Goal: Information Seeking & Learning: Find specific fact

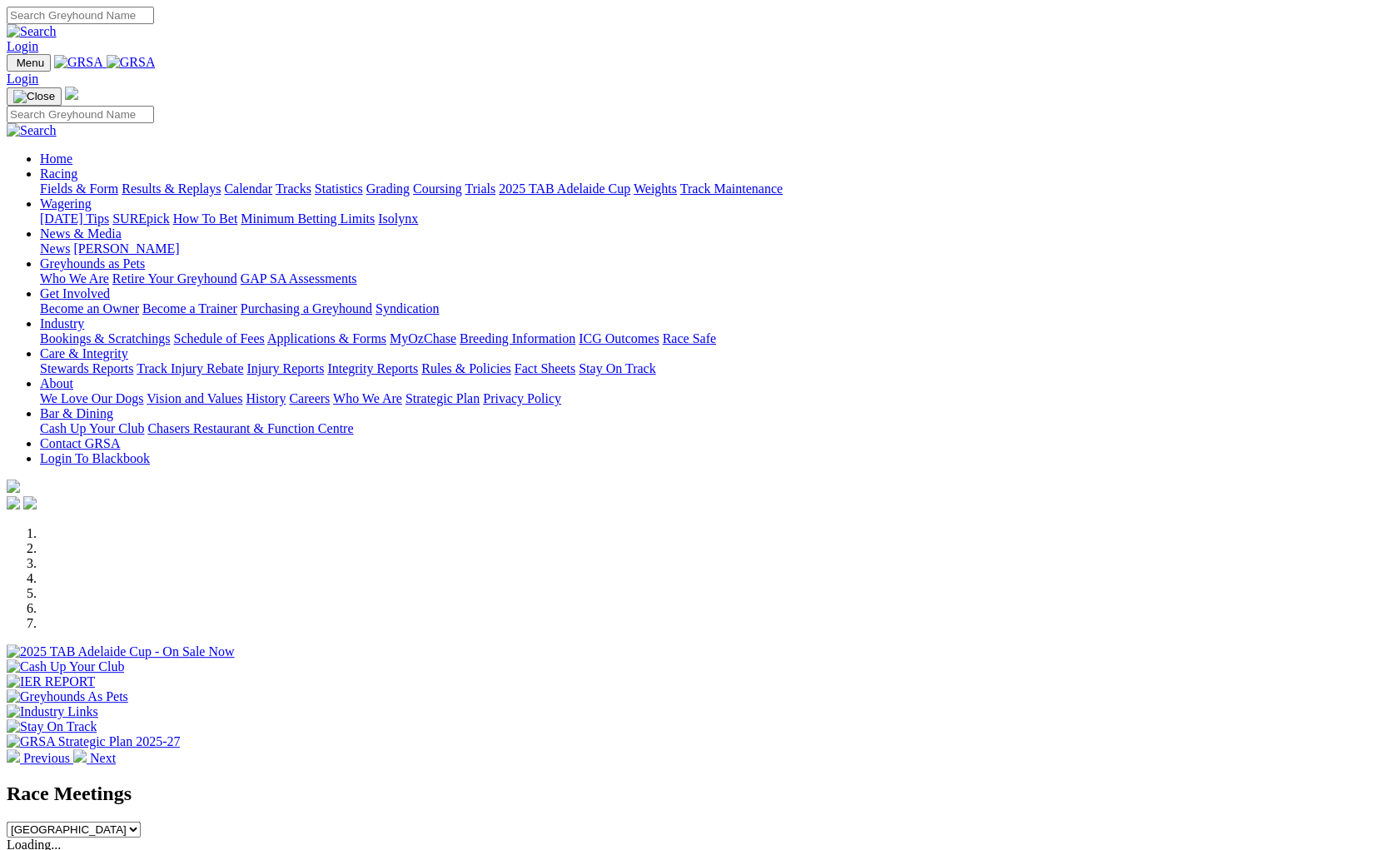
click at [154, 24] on input "Search" at bounding box center [80, 15] width 147 height 17
type input "annual report"
click at [77, 167] on link "Racing" at bounding box center [58, 174] width 37 height 14
click at [92, 196] on link "Wagering" at bounding box center [66, 203] width 52 height 14
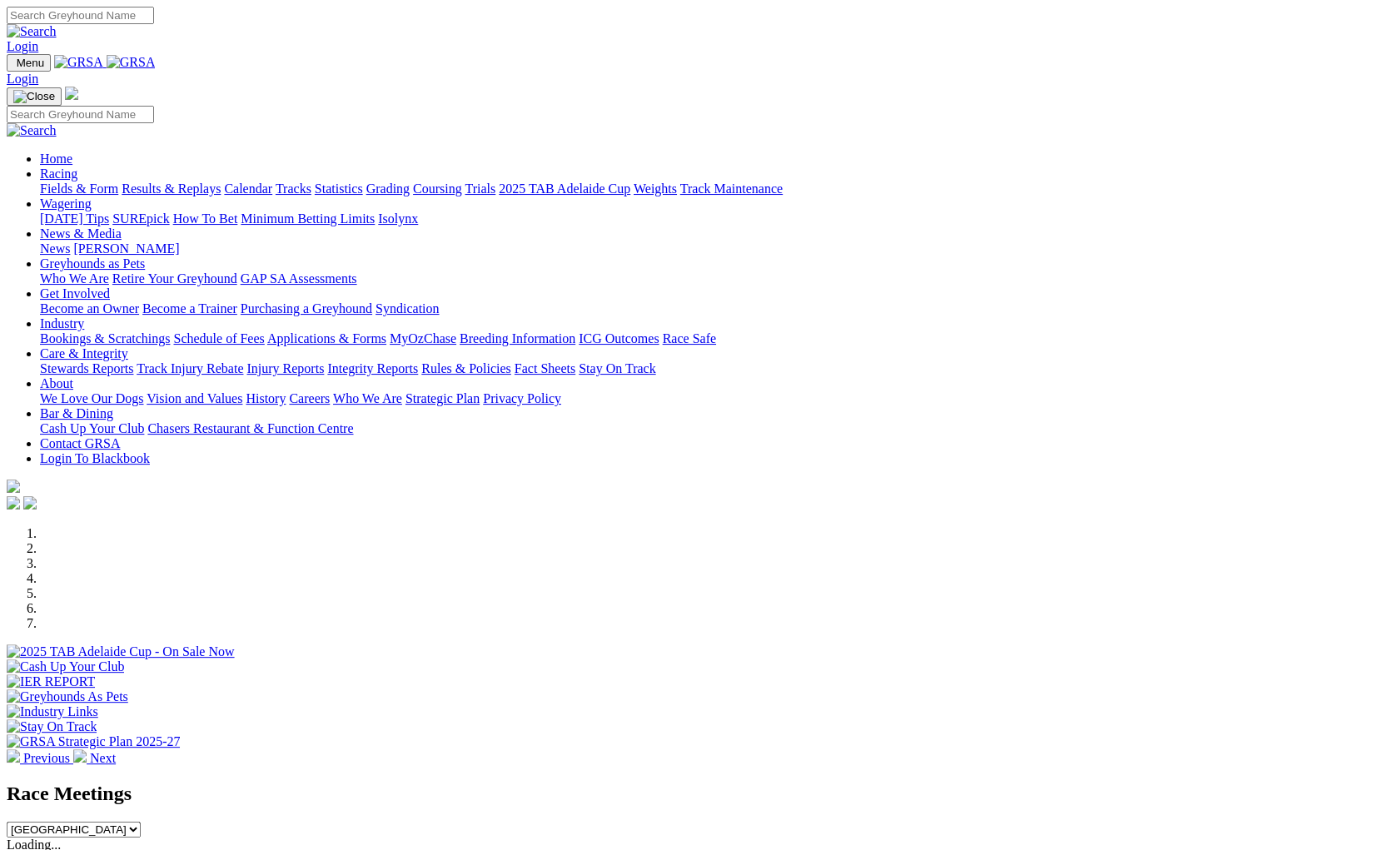
click at [110, 286] on link "Get Involved" at bounding box center [75, 293] width 70 height 14
click at [84, 316] on link "Industry" at bounding box center [62, 323] width 44 height 14
click at [128, 346] on link "Care & Integrity" at bounding box center [84, 353] width 88 height 14
click at [73, 376] on link "About" at bounding box center [56, 383] width 33 height 14
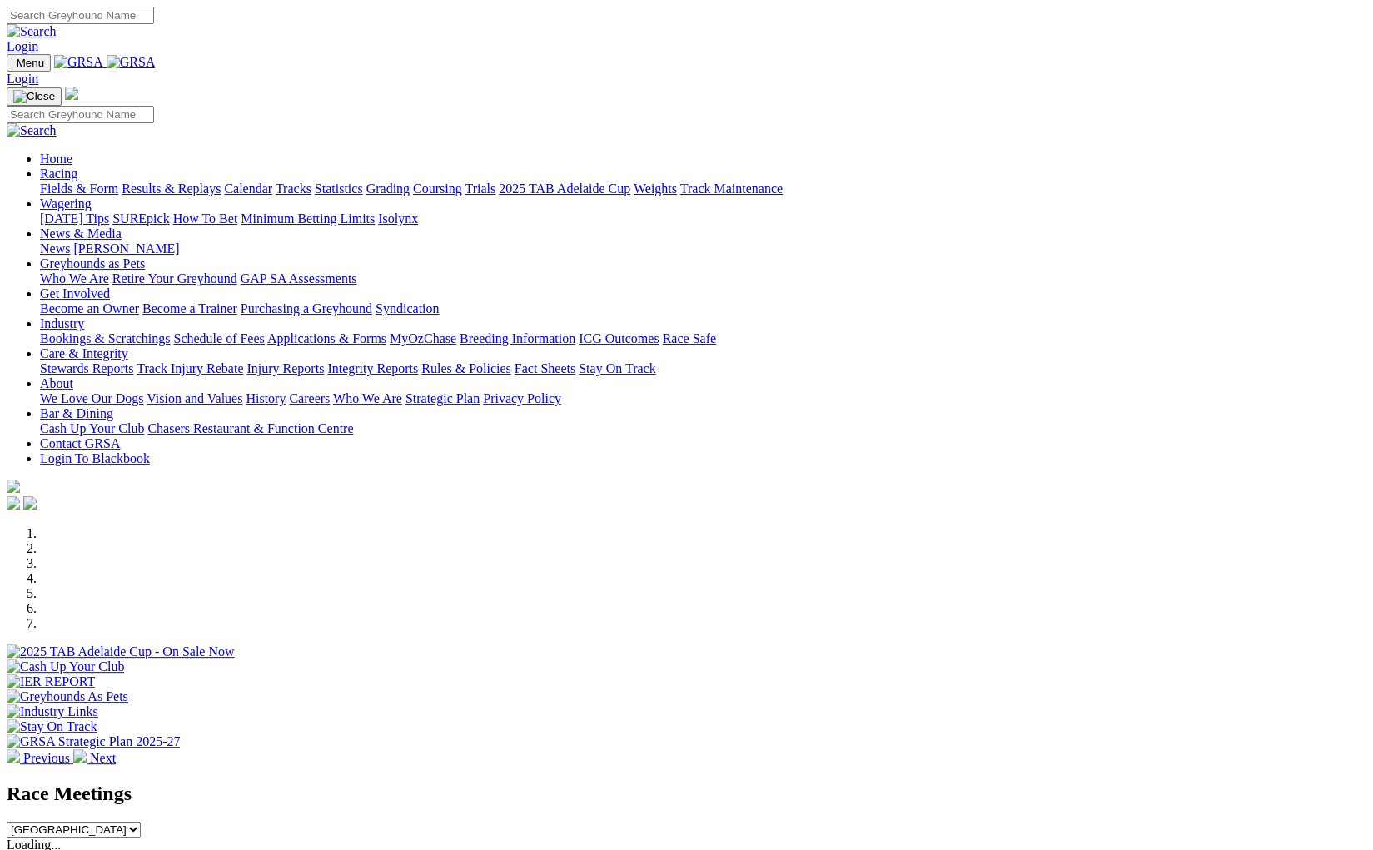
click at [73, 376] on link "About" at bounding box center [56, 383] width 33 height 14
